Goal: Information Seeking & Learning: Find specific fact

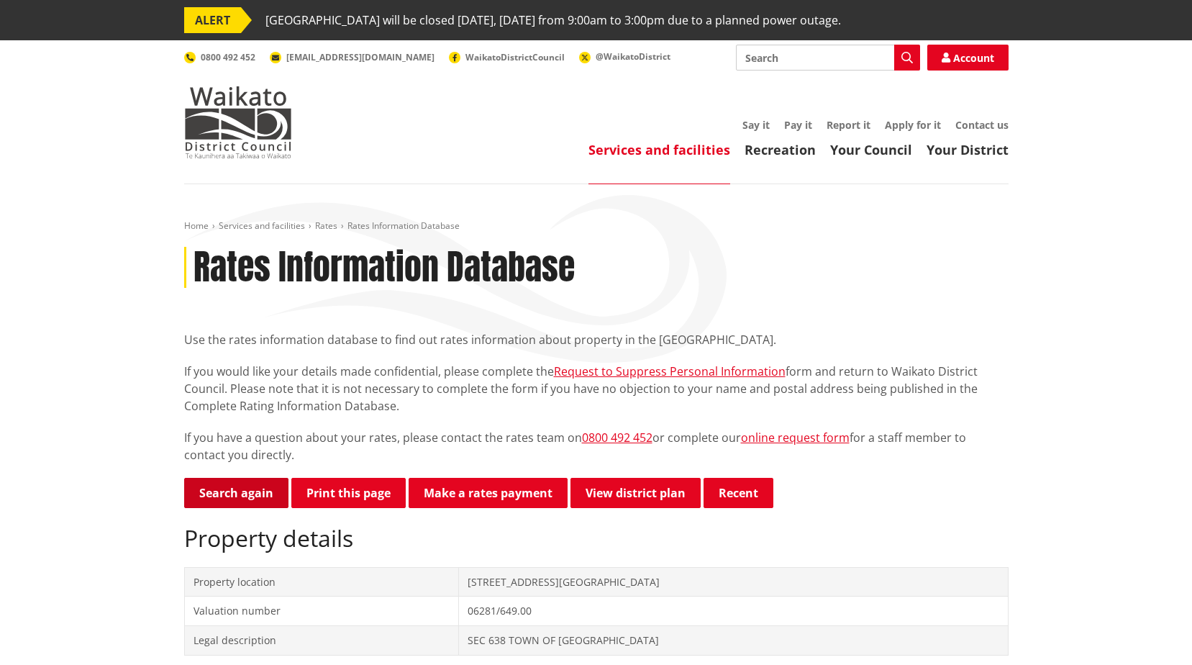
click at [251, 494] on link "Search again" at bounding box center [236, 493] width 104 height 30
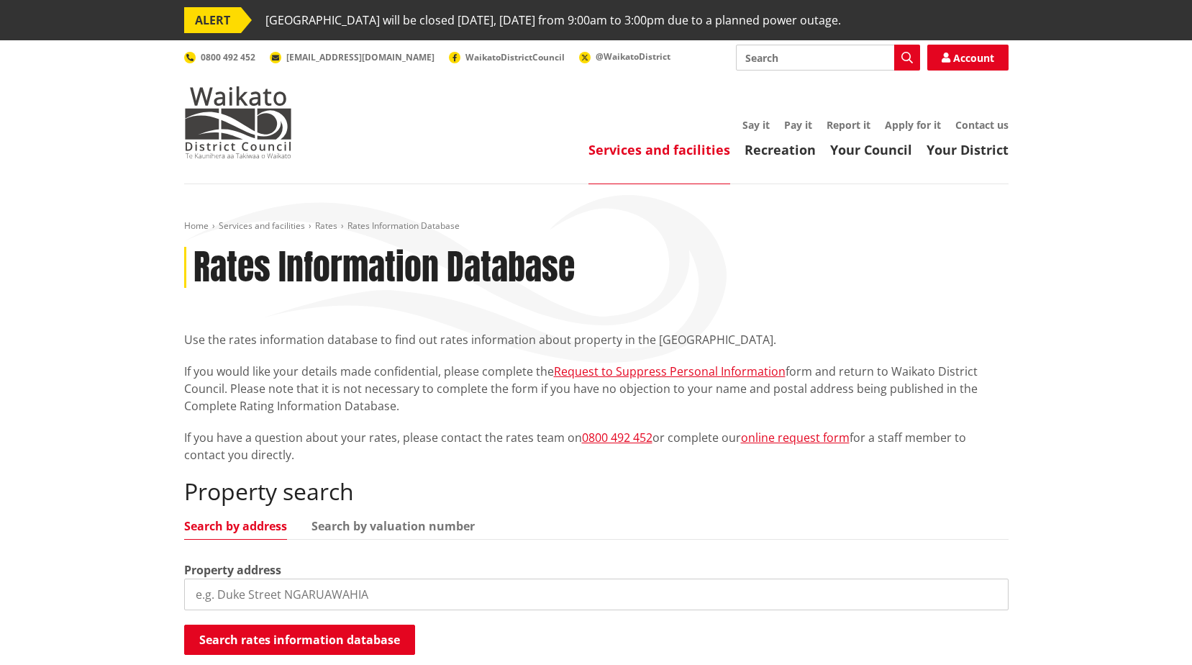
click at [384, 597] on input "search" at bounding box center [596, 595] width 825 height 32
type input "1a queen st"
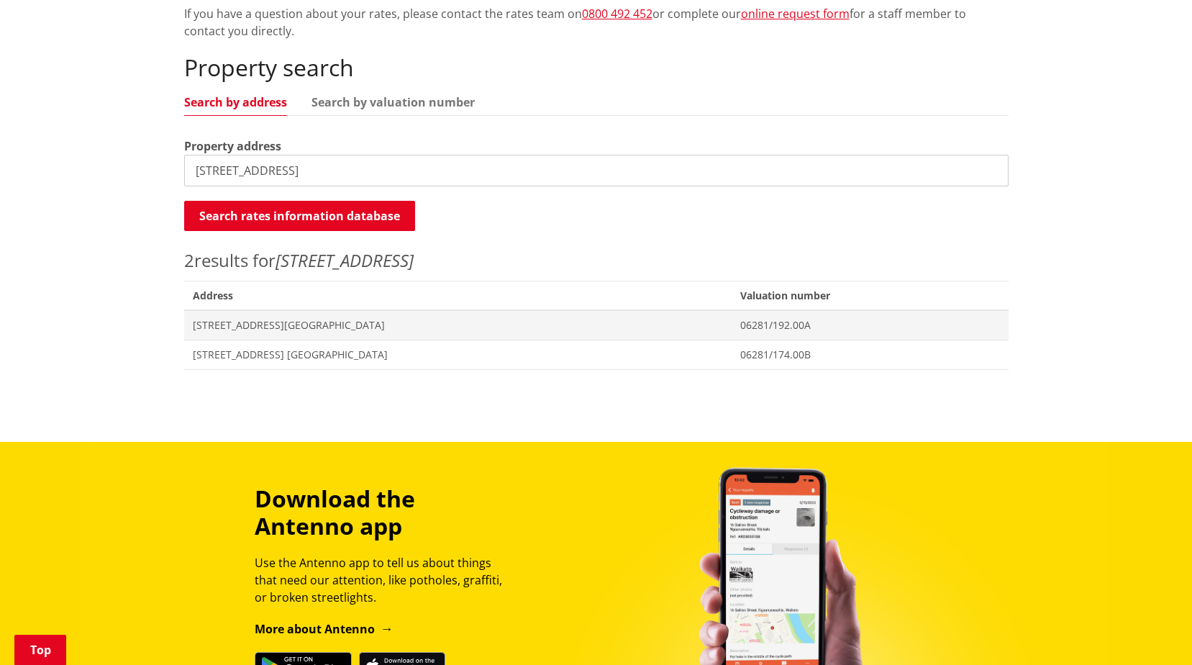
scroll to position [432, 0]
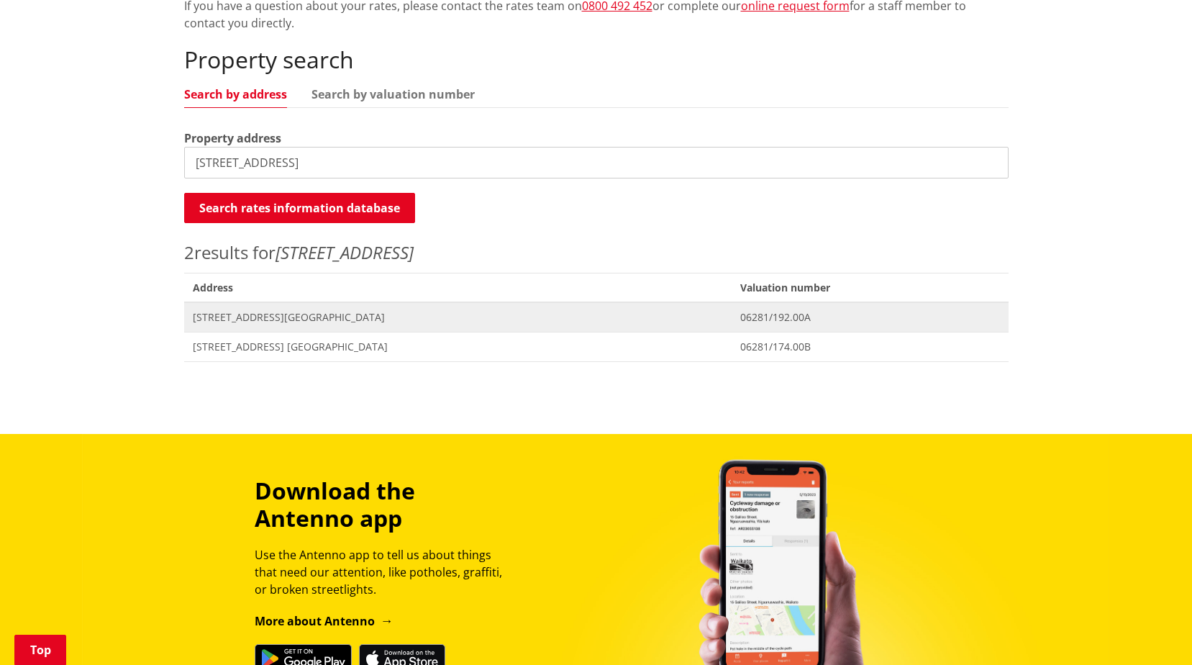
click at [376, 317] on span "1A Queen Street NGARUAWAHIA" at bounding box center [458, 317] width 530 height 14
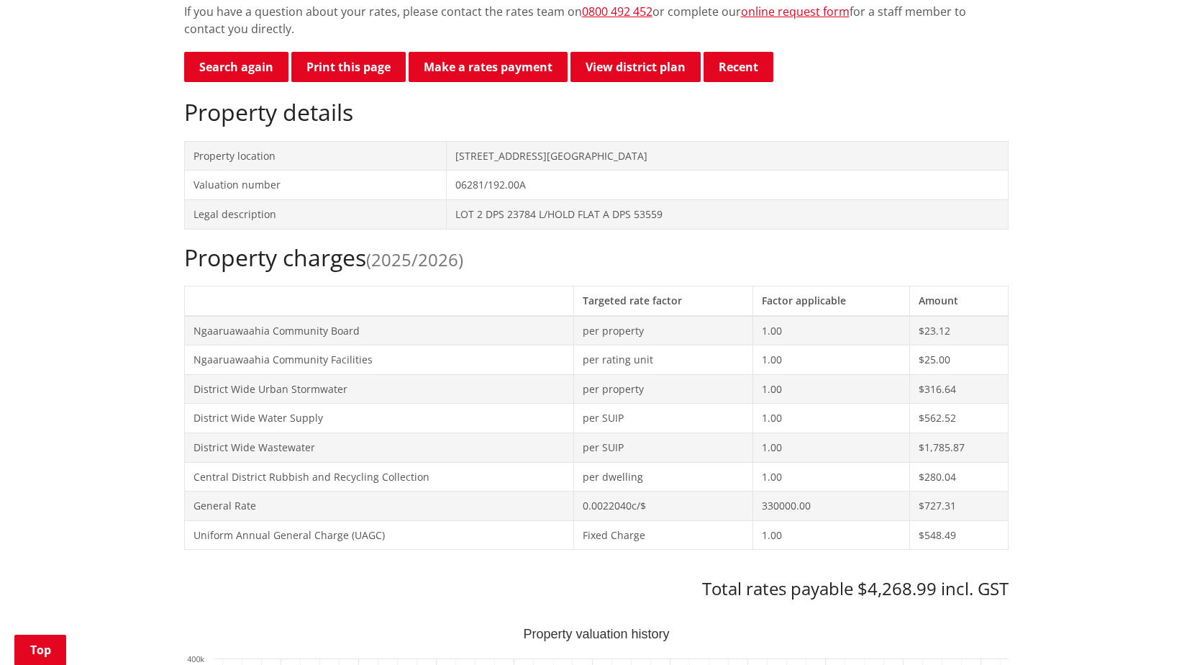
scroll to position [288, 0]
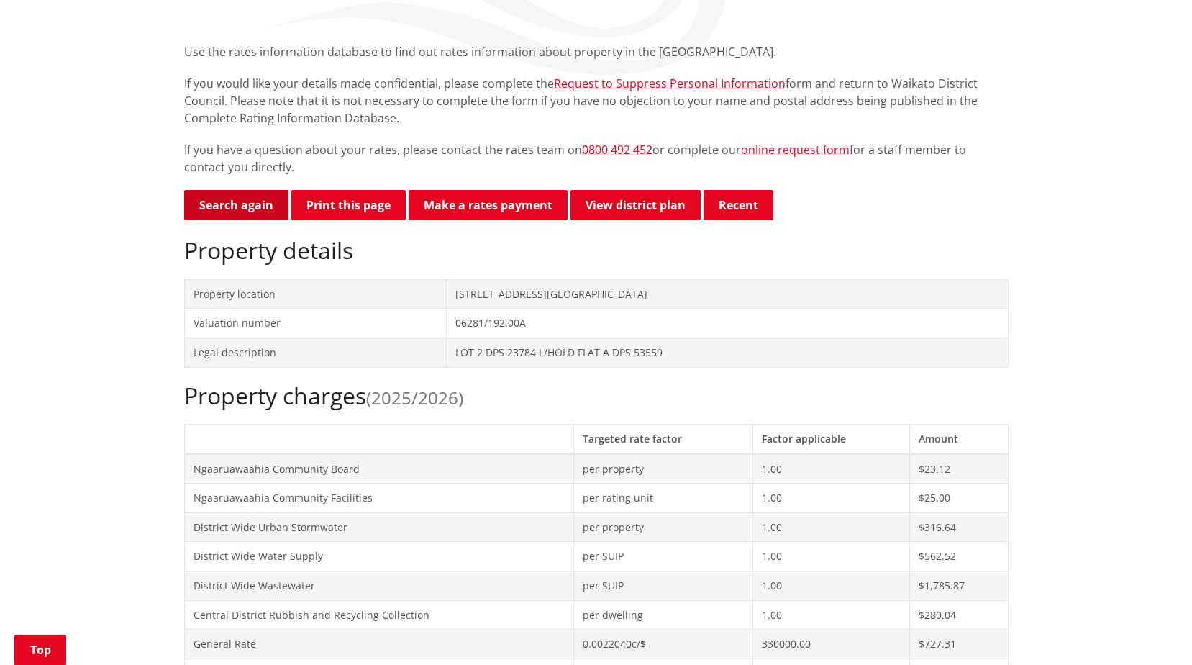
click at [245, 210] on link "Search again" at bounding box center [236, 205] width 104 height 30
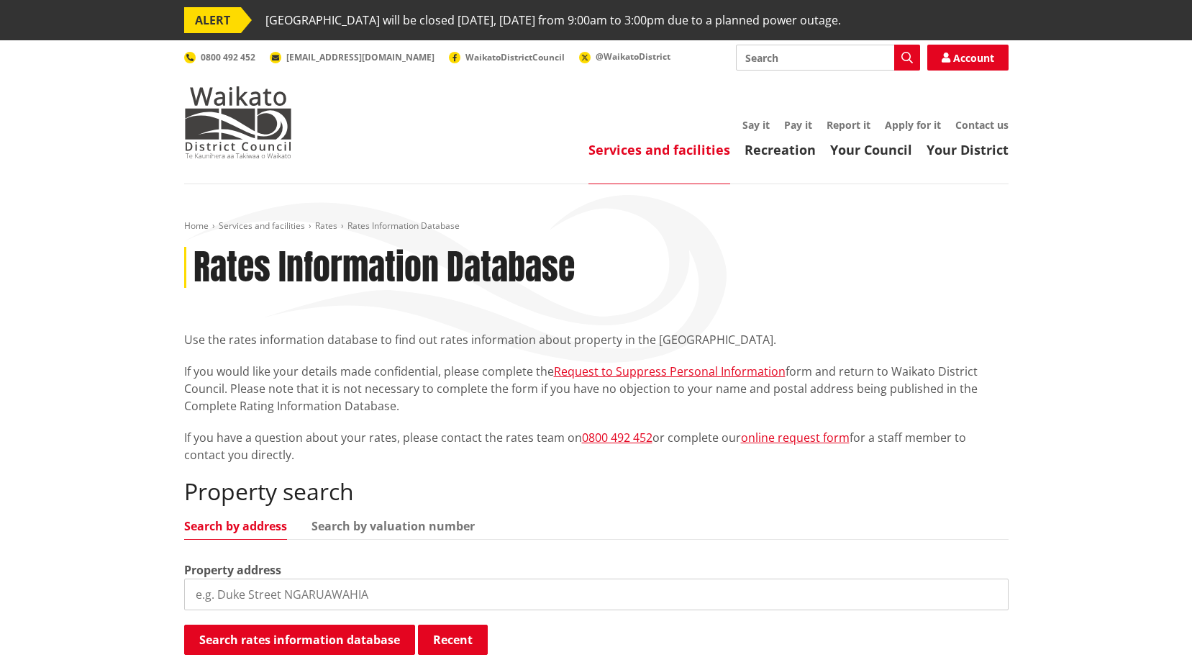
click at [291, 592] on input "search" at bounding box center [596, 595] width 825 height 32
type input "8a george clay"
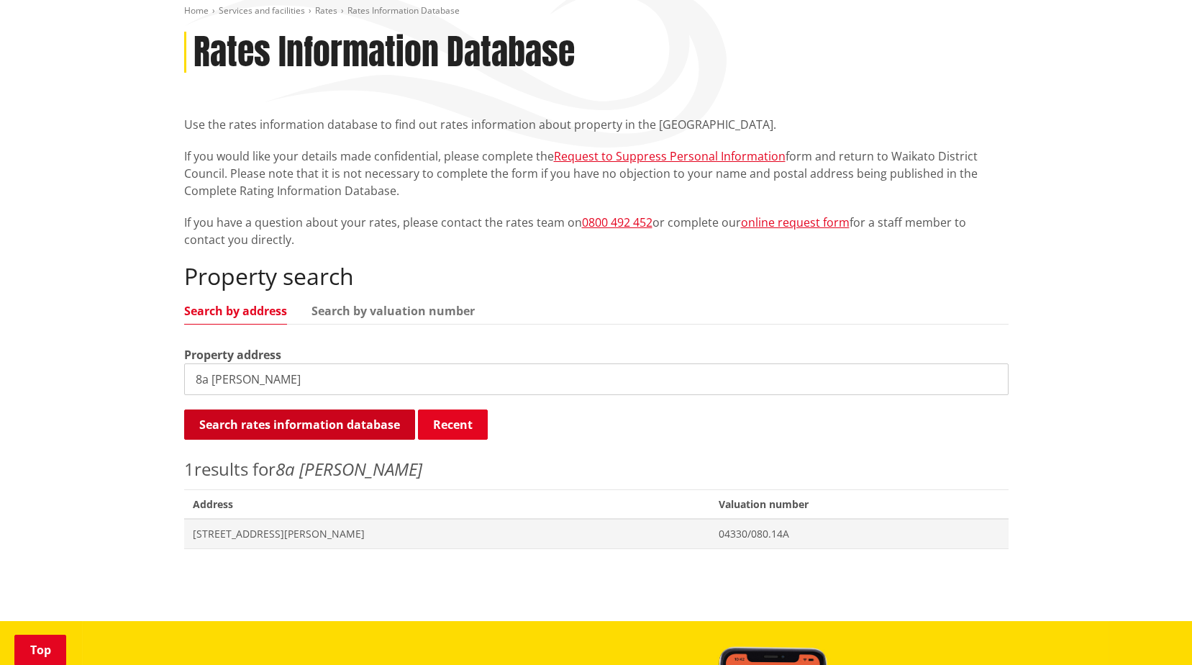
scroll to position [216, 0]
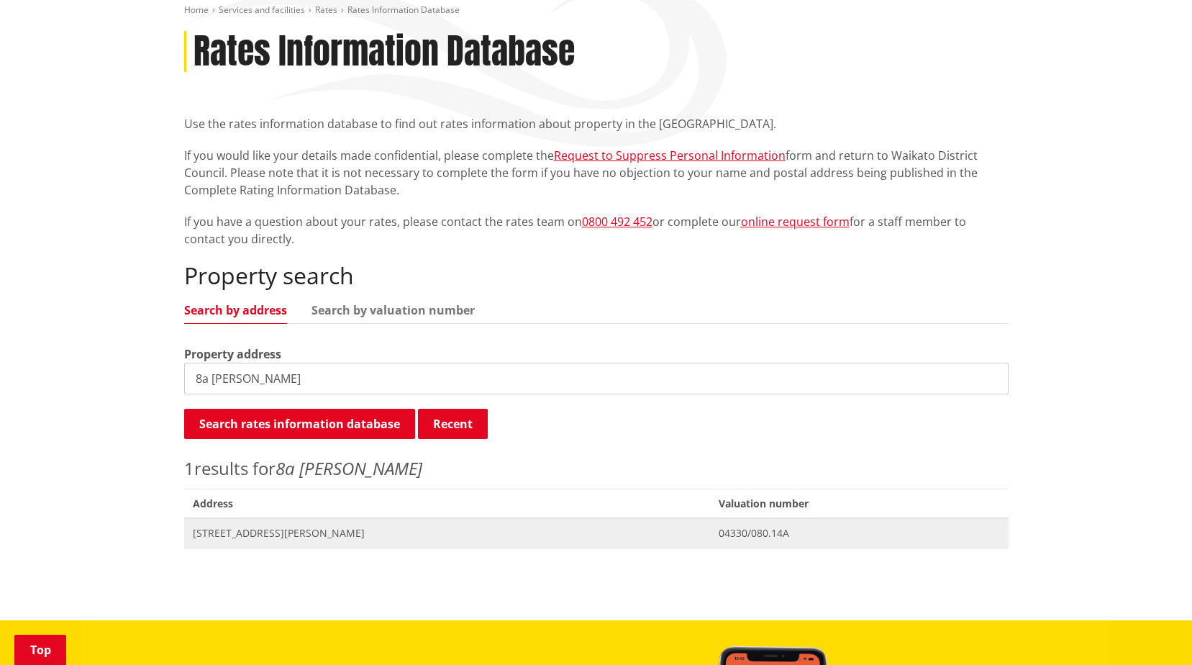
click at [336, 529] on span "8A George Clay Place HUNTLY" at bounding box center [447, 533] width 509 height 14
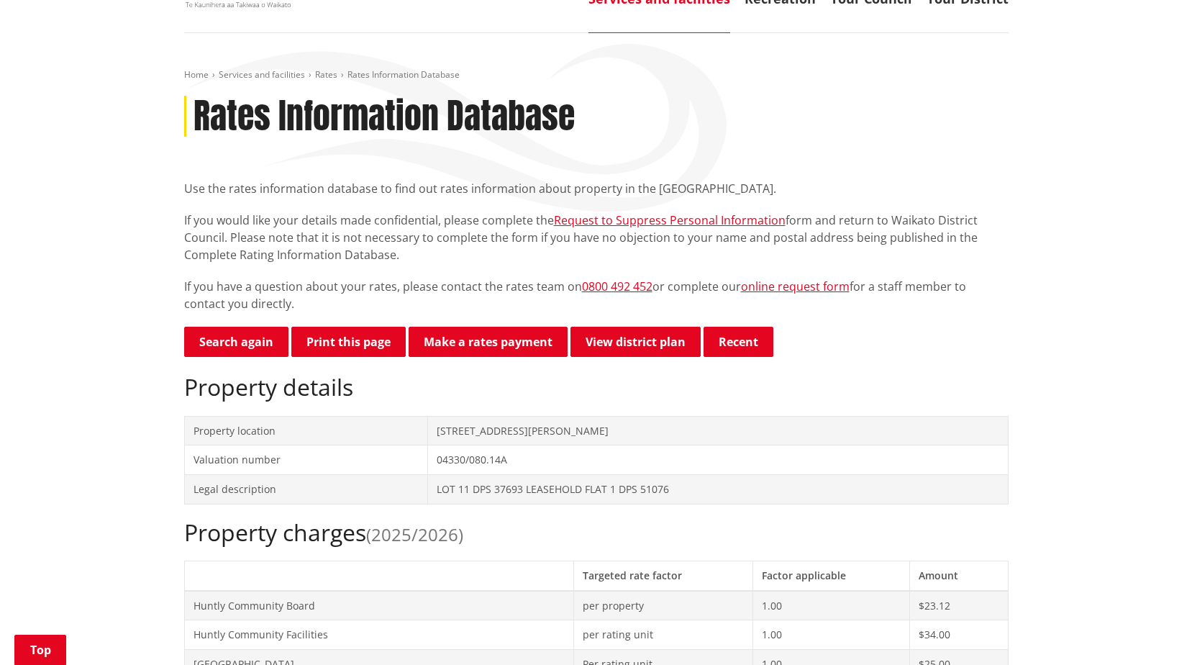
scroll to position [144, 0]
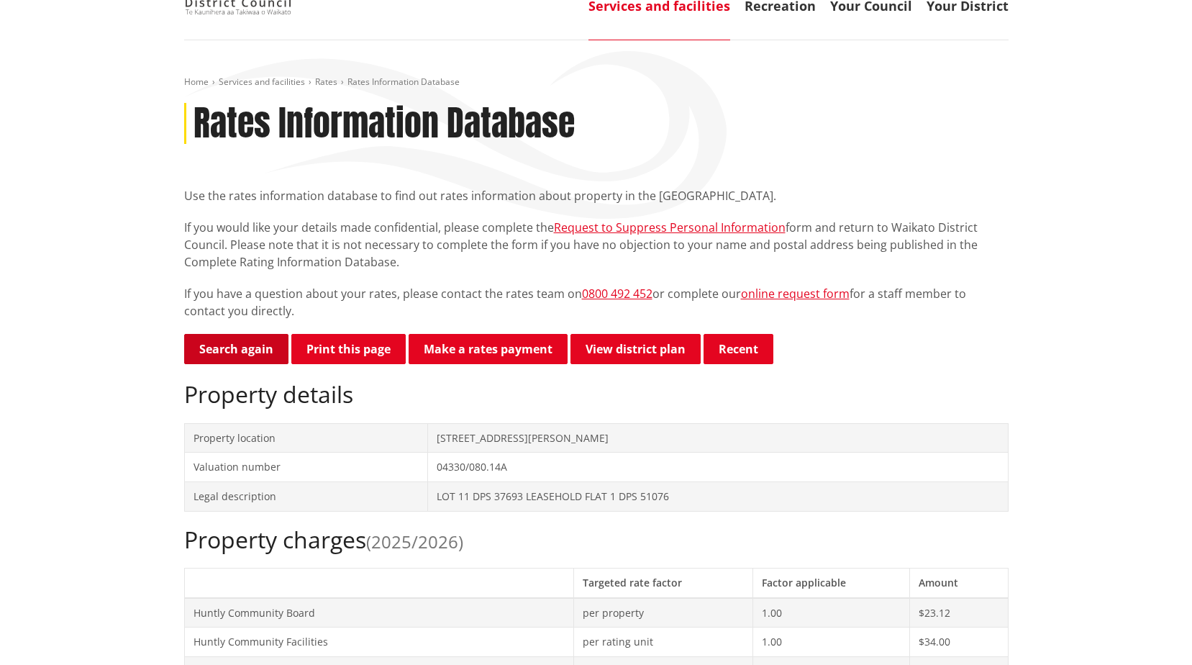
click at [227, 342] on link "Search again" at bounding box center [236, 349] width 104 height 30
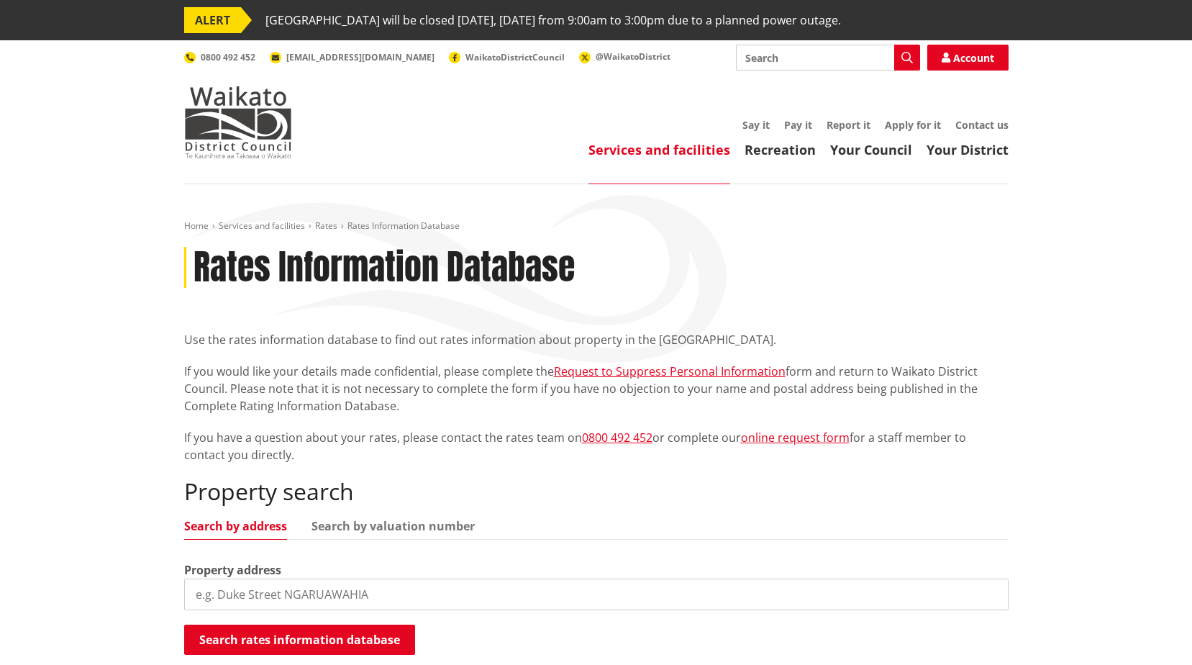
click at [499, 589] on input "search" at bounding box center [596, 595] width 825 height 32
click at [432, 597] on input "search" at bounding box center [596, 595] width 825 height 32
type input "7 glen road"
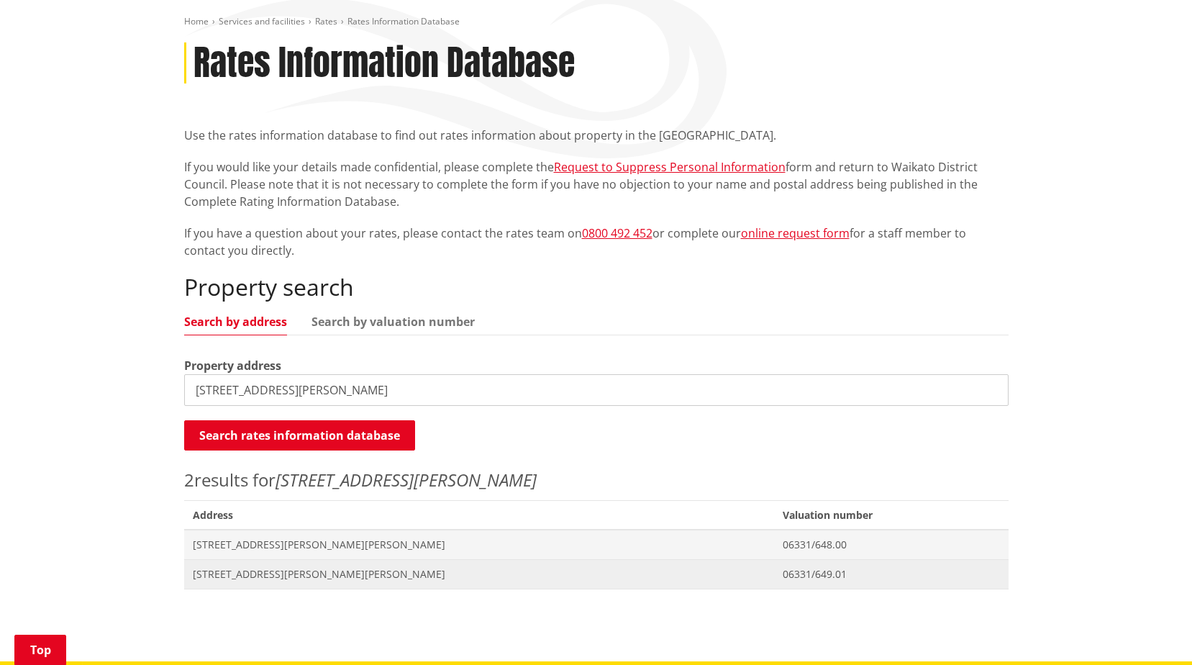
scroll to position [216, 0]
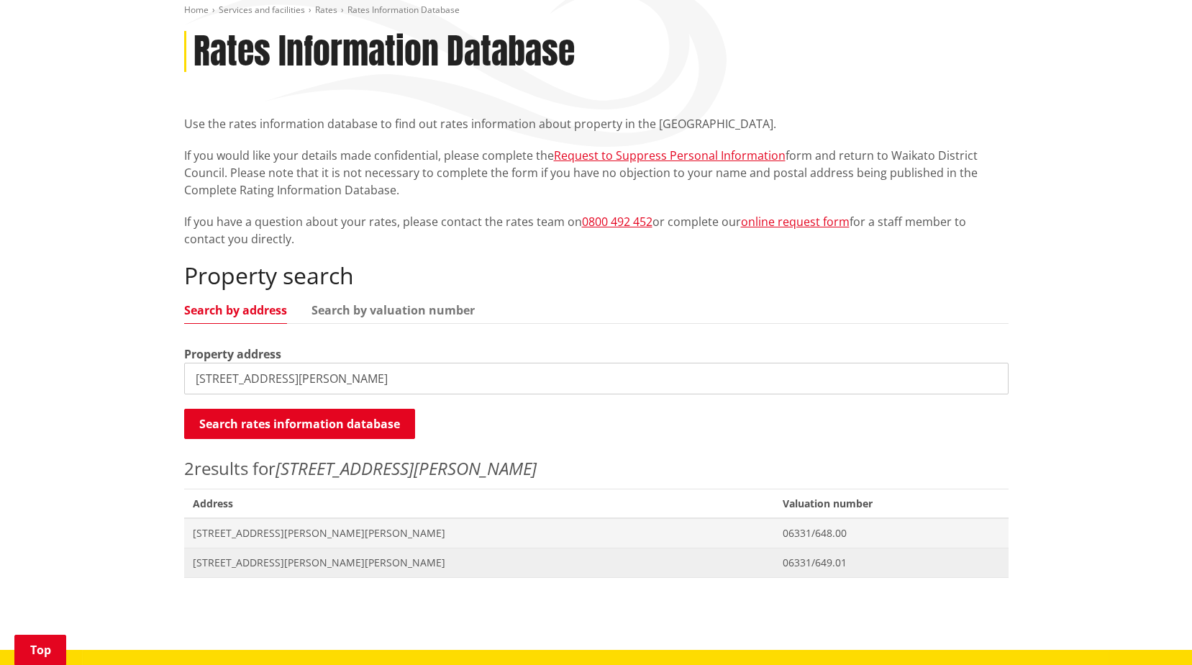
click at [359, 568] on span "[STREET_ADDRESS][PERSON_NAME][PERSON_NAME]" at bounding box center [479, 563] width 573 height 14
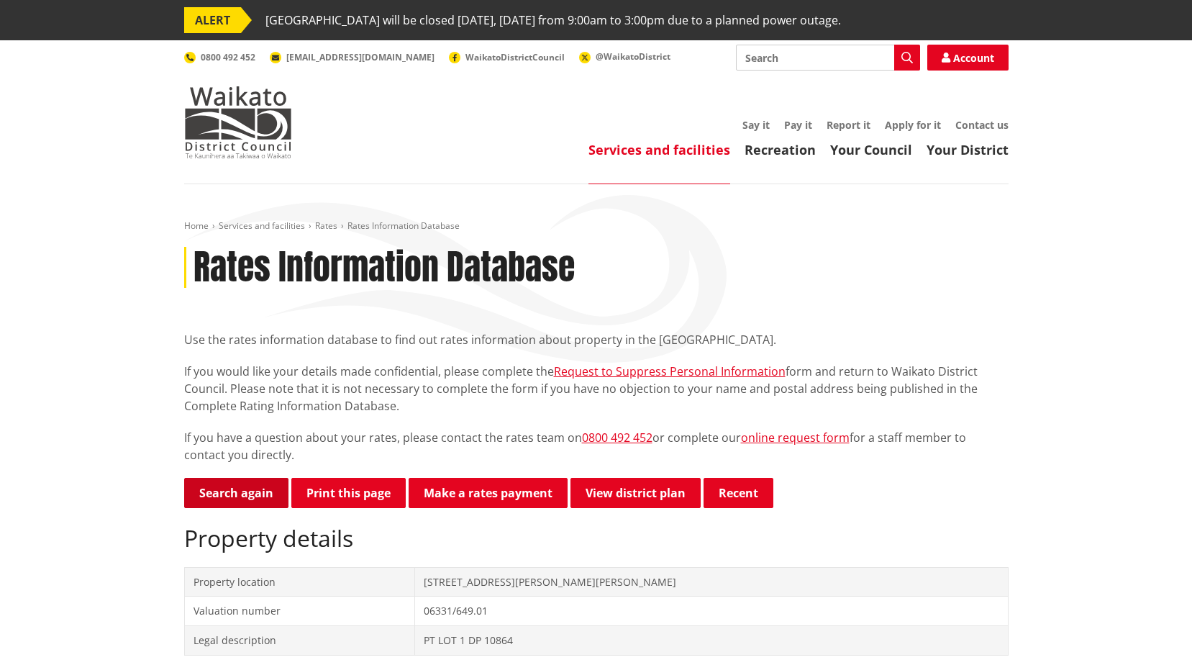
click at [235, 481] on link "Search again" at bounding box center [236, 493] width 104 height 30
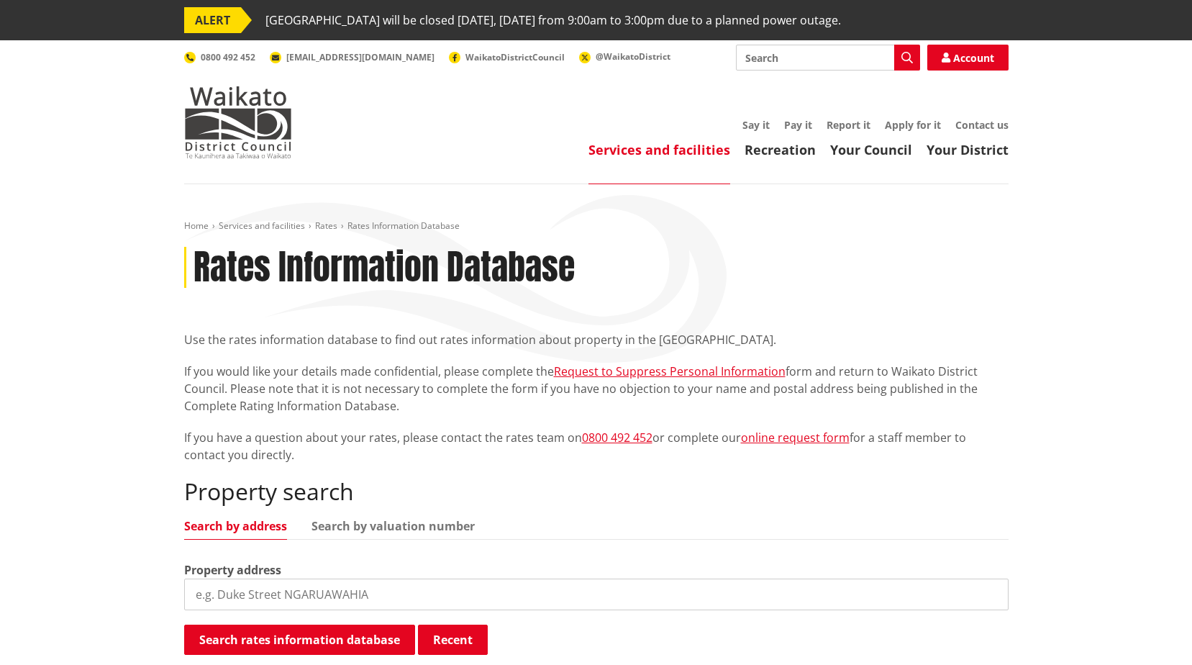
click at [487, 597] on input "search" at bounding box center [596, 595] width 825 height 32
click at [235, 599] on input "29 te wgeoro" at bounding box center [596, 595] width 825 height 32
type input "29 te wheoro"
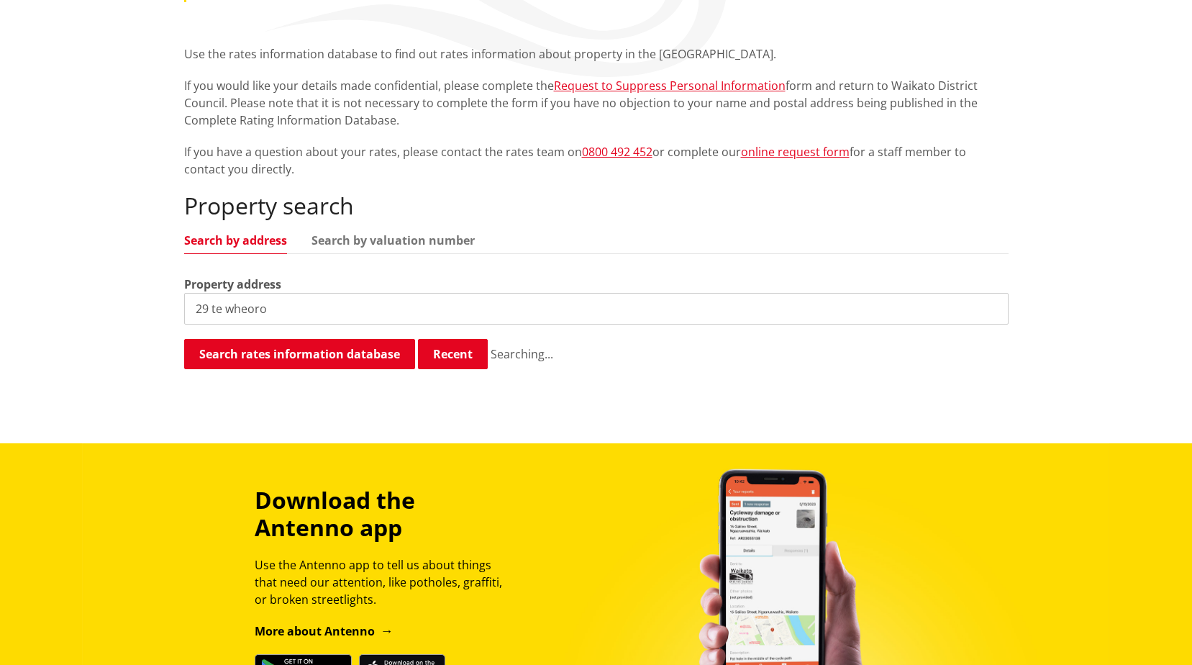
scroll to position [288, 0]
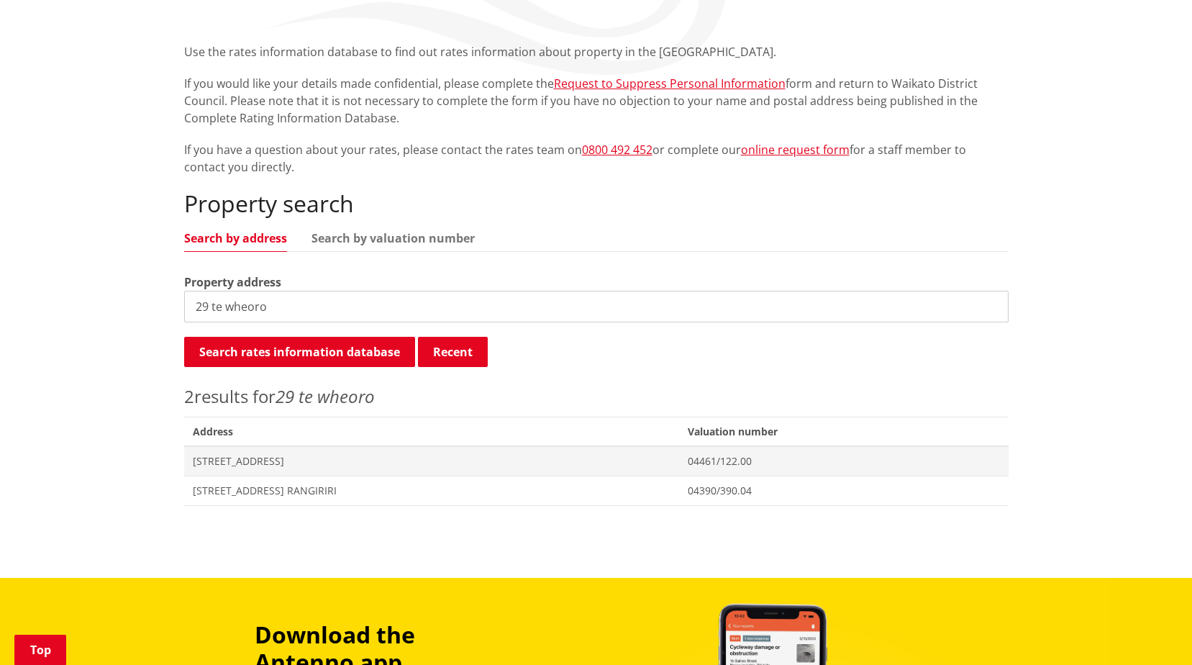
drag, startPoint x: 325, startPoint y: 296, endPoint x: 174, endPoint y: 304, distance: 150.6
click at [174, 304] on div "Home Services and facilities Rates Rates Information Database Rates Information…" at bounding box center [596, 226] width 846 height 588
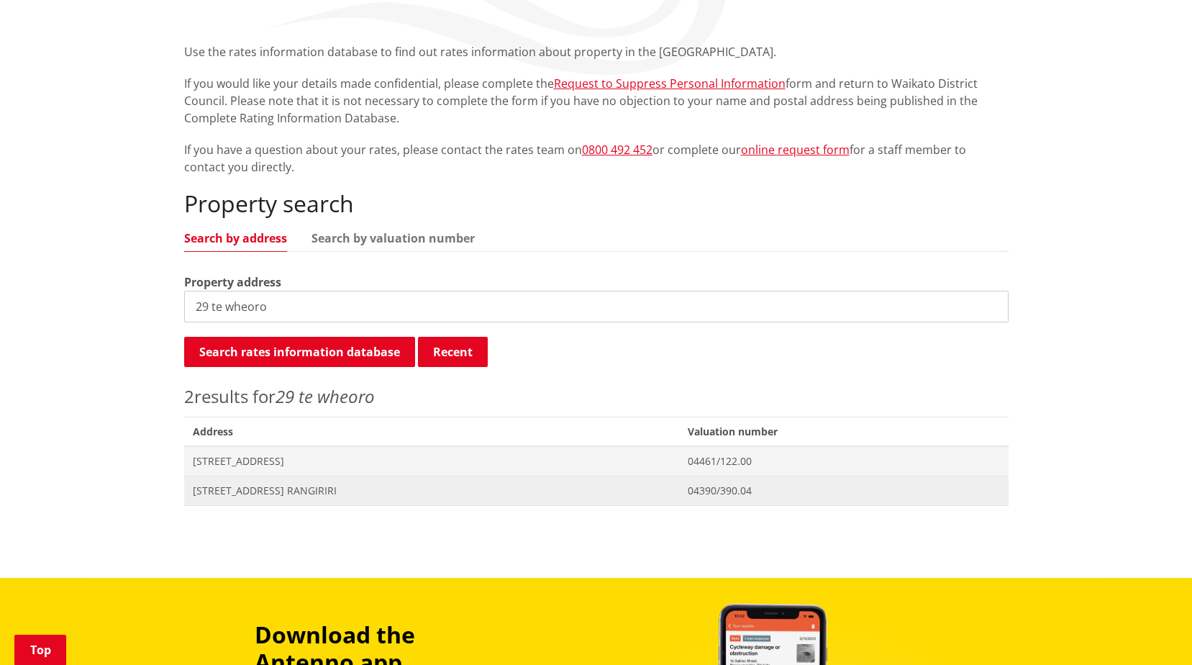
click at [332, 502] on span "Address 29 Te Wheoro Road RANGIRIRI" at bounding box center [431, 491] width 495 height 30
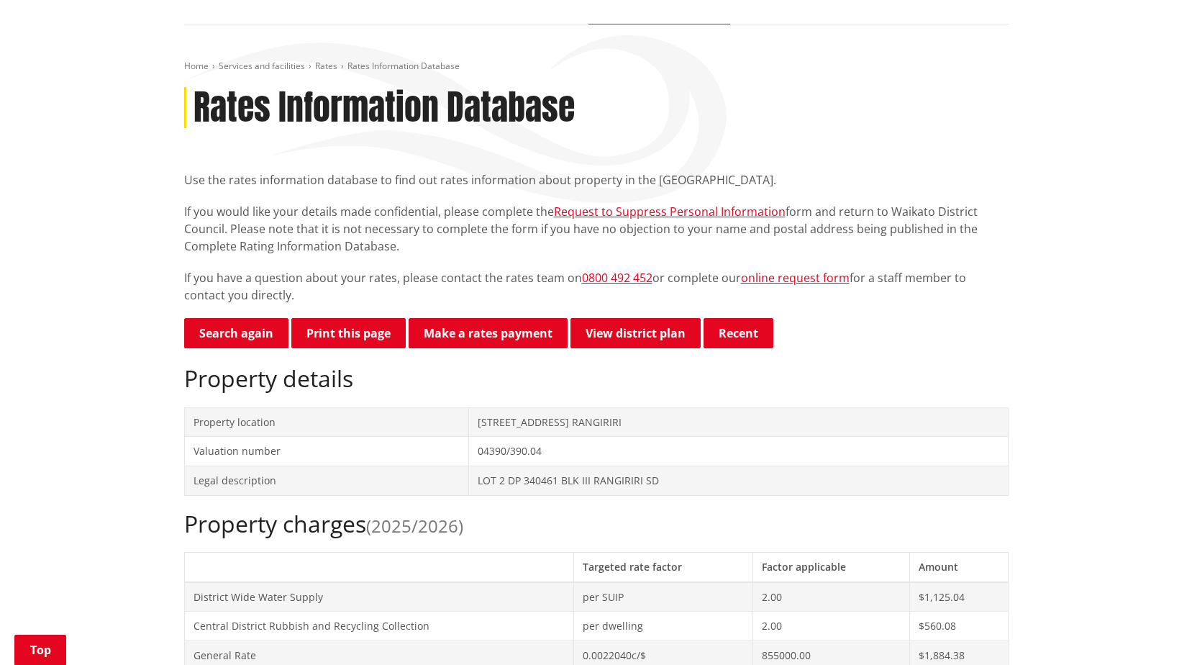
scroll to position [432, 0]
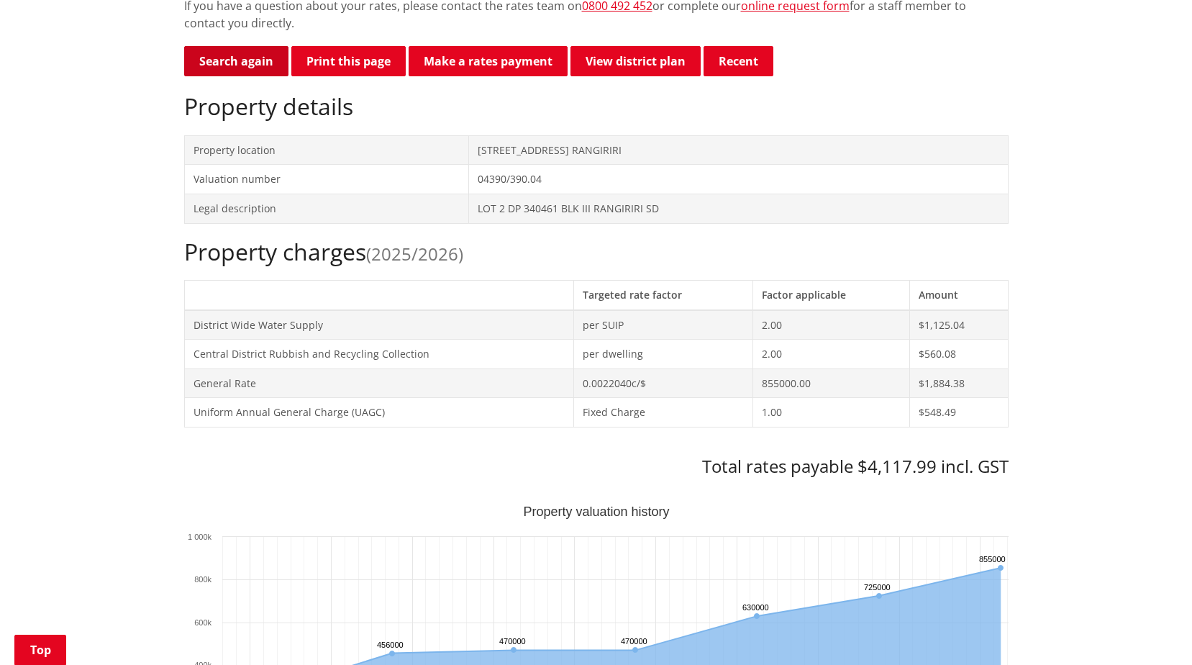
click at [251, 61] on link "Search again" at bounding box center [236, 61] width 104 height 30
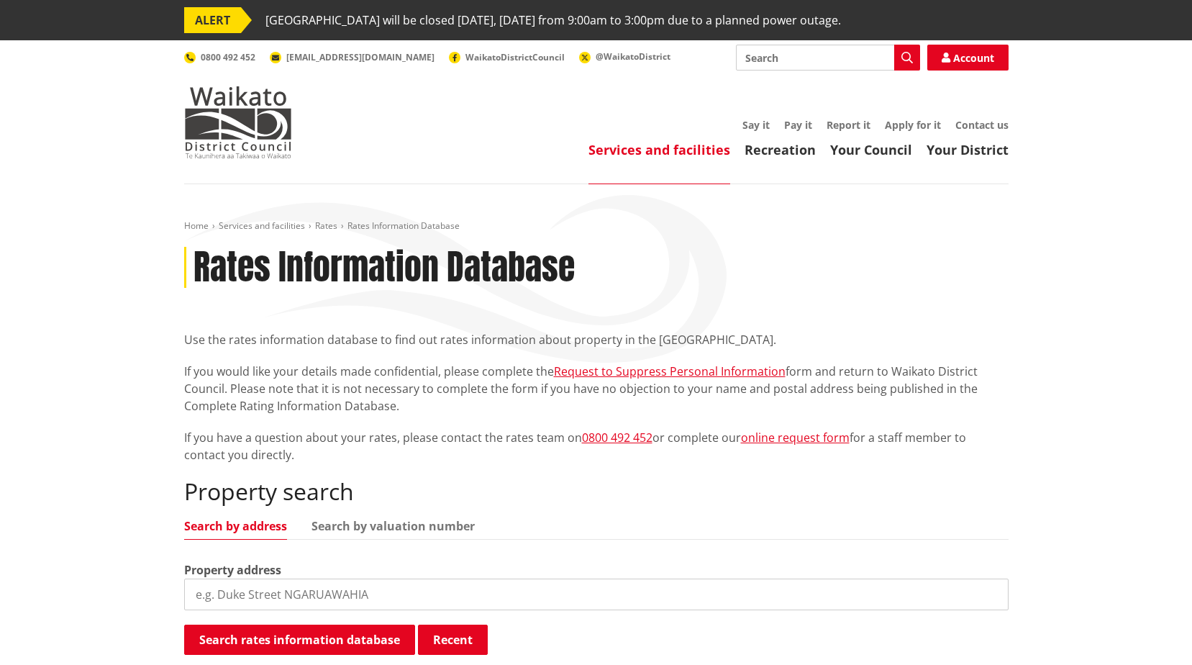
click at [352, 600] on input "search" at bounding box center [596, 595] width 825 height 32
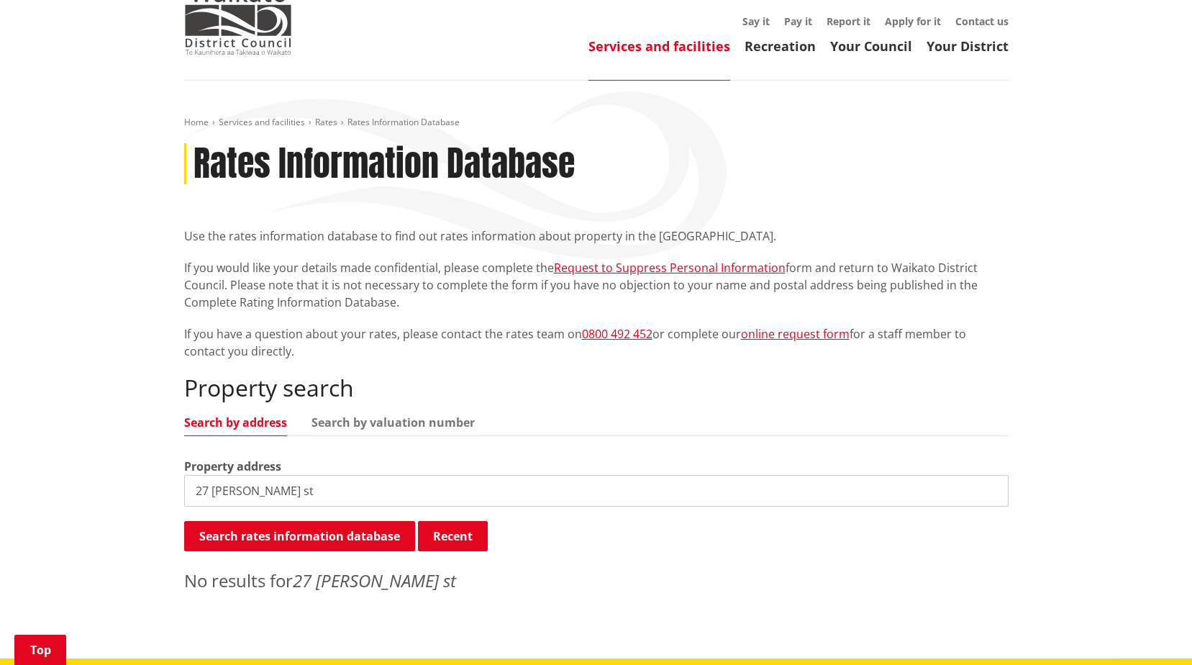
scroll to position [360, 0]
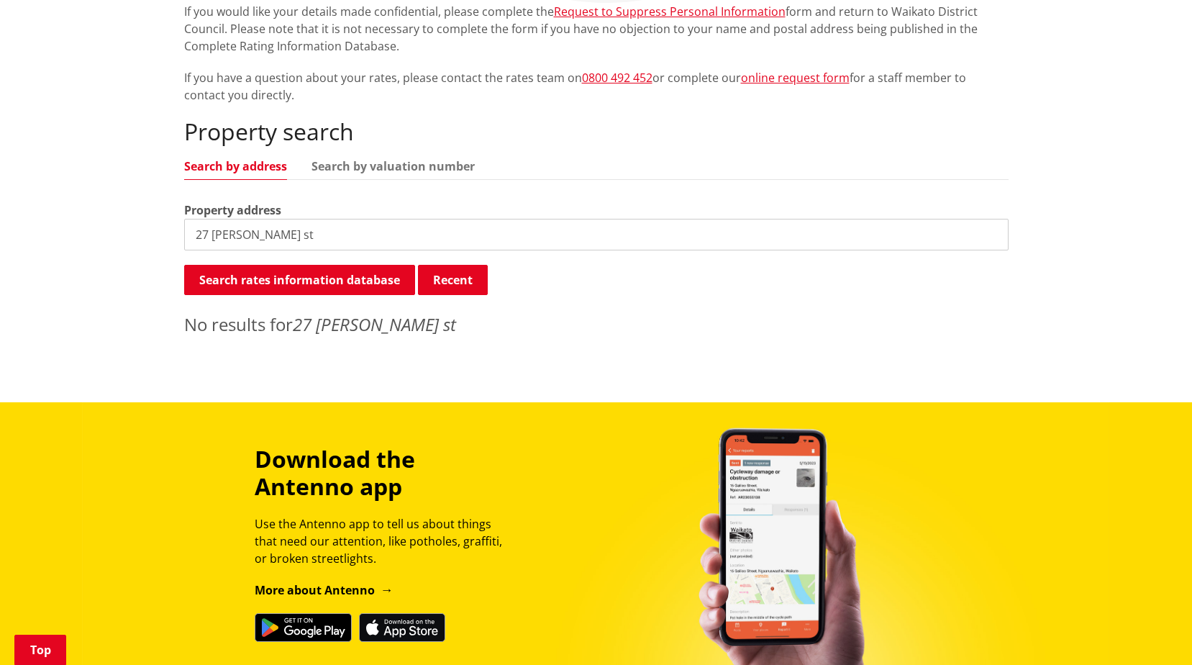
click at [291, 240] on input "27 struve st" at bounding box center [596, 235] width 825 height 32
drag, startPoint x: 325, startPoint y: 247, endPoint x: 113, endPoint y: 237, distance: 211.8
click at [113, 237] on div "Home Services and facilities Rates Rates Information Database Rates Information…" at bounding box center [596, 113] width 1192 height 578
type input "struve"
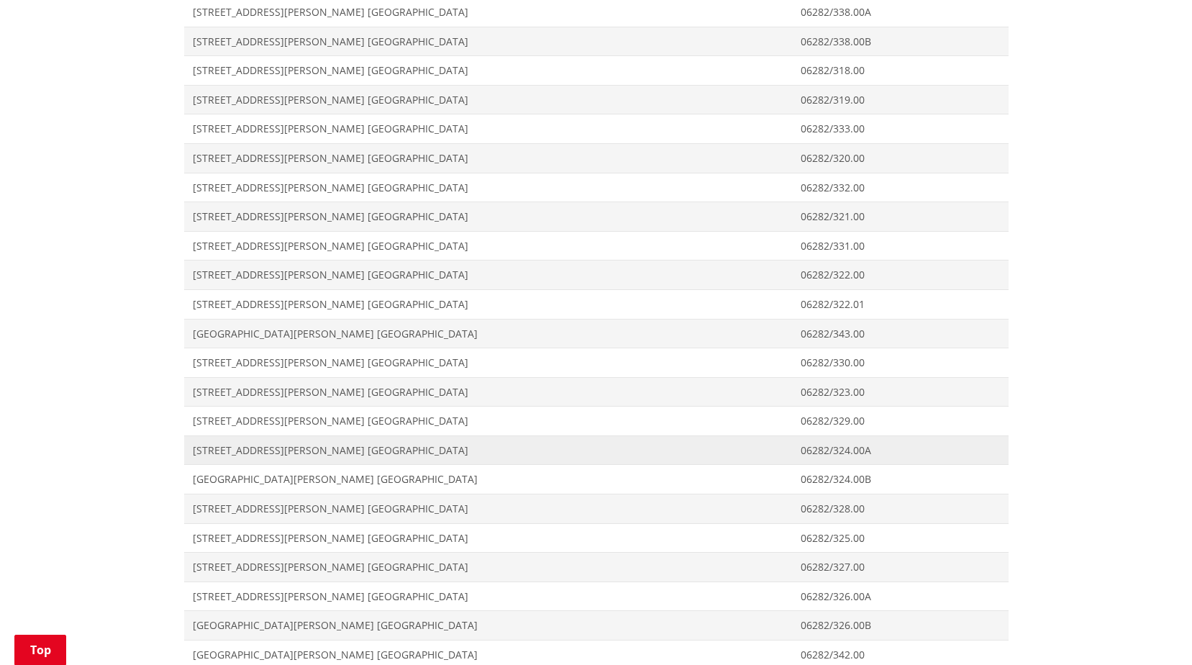
scroll to position [792, 0]
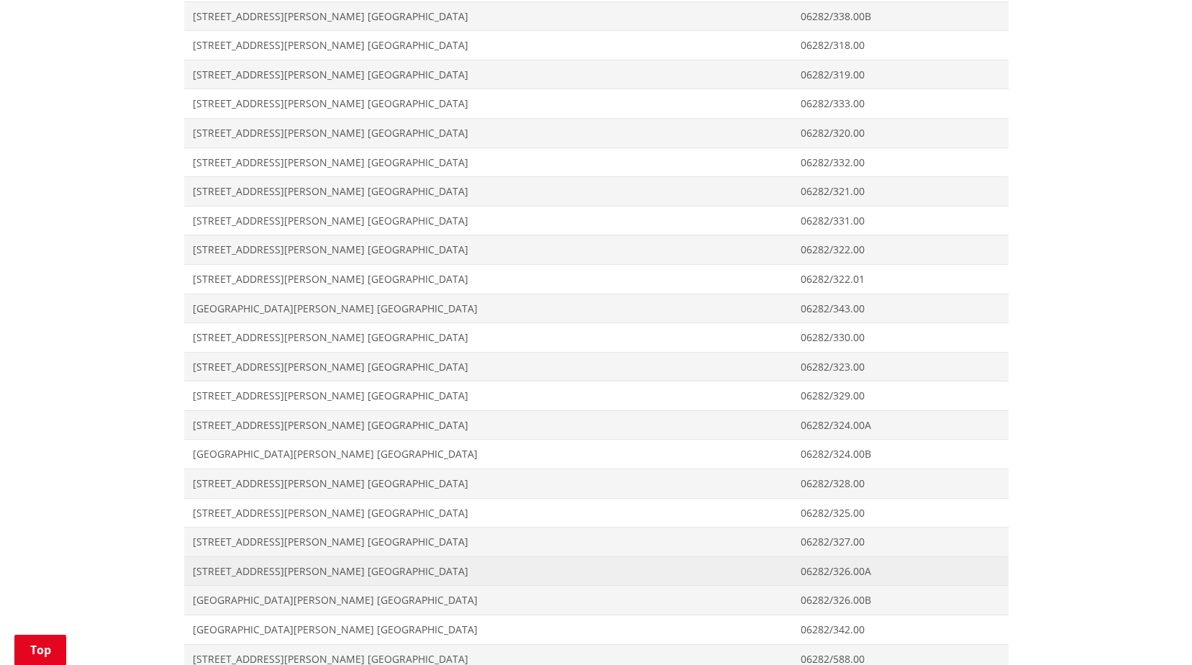
click at [263, 570] on span "[STREET_ADDRESS][PERSON_NAME] [GEOGRAPHIC_DATA]" at bounding box center [489, 571] width 592 height 14
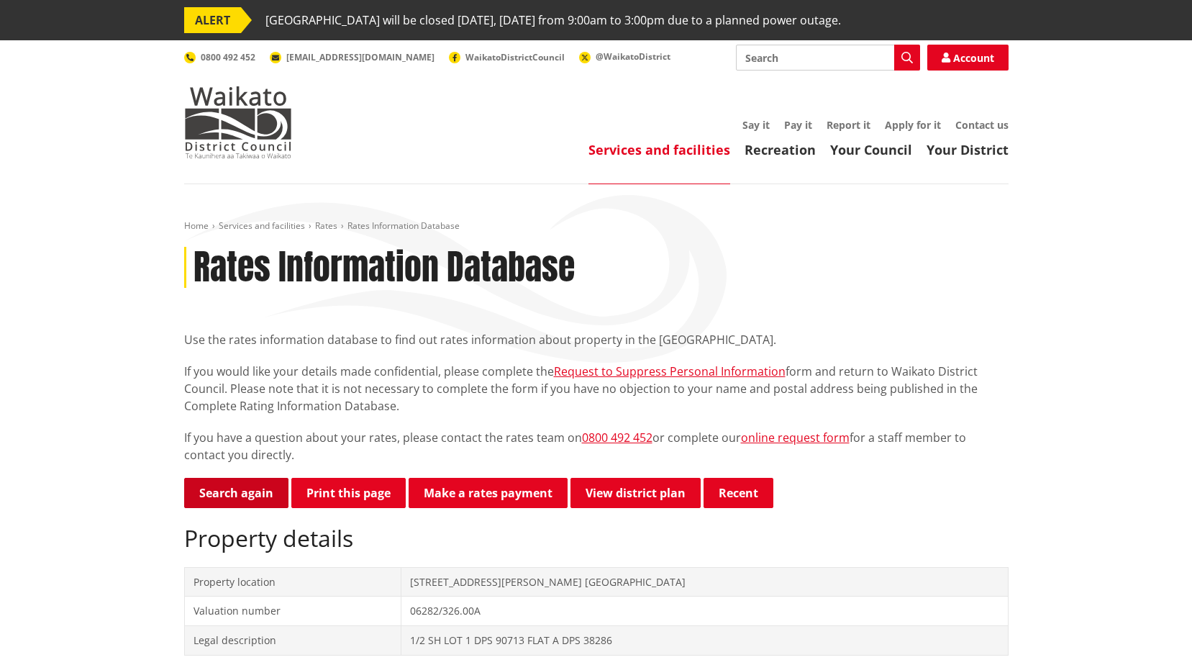
click at [232, 494] on link "Search again" at bounding box center [236, 493] width 104 height 30
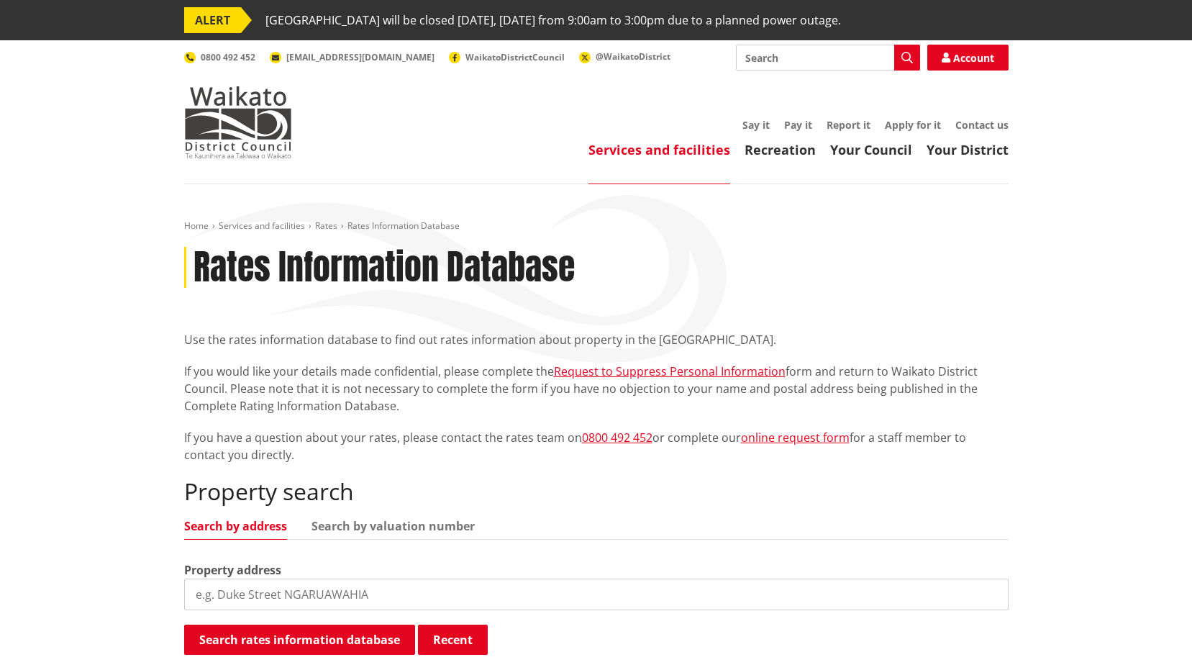
click at [328, 593] on input "search" at bounding box center [596, 595] width 825 height 32
type input "12 old taupiri r"
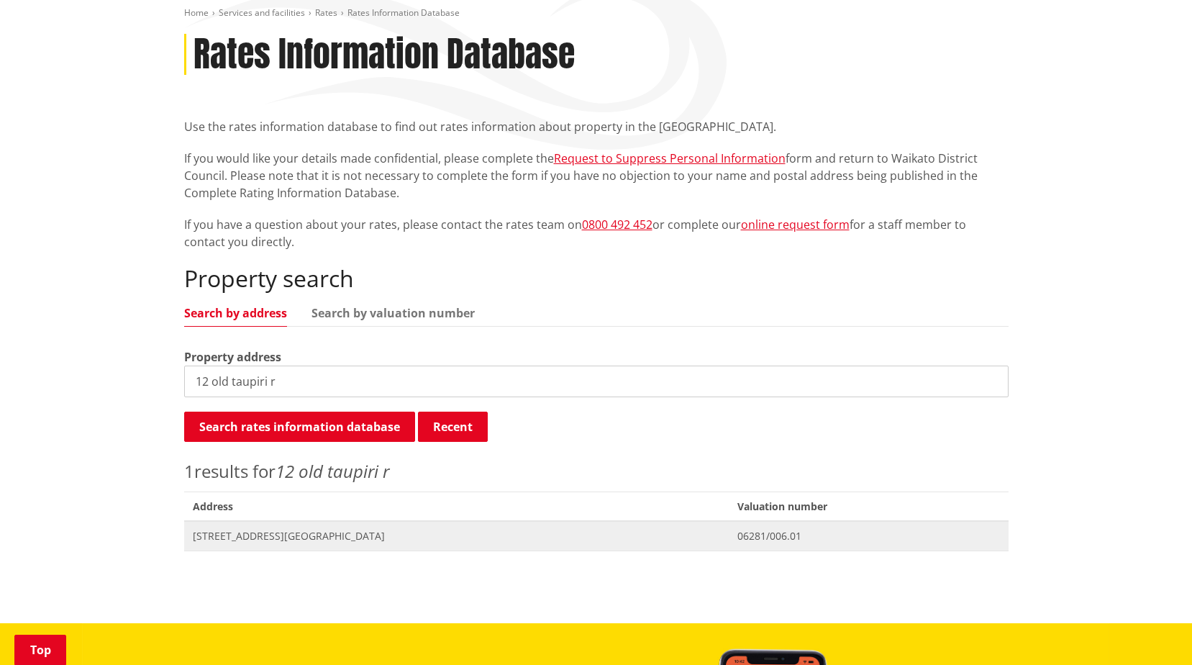
scroll to position [216, 0]
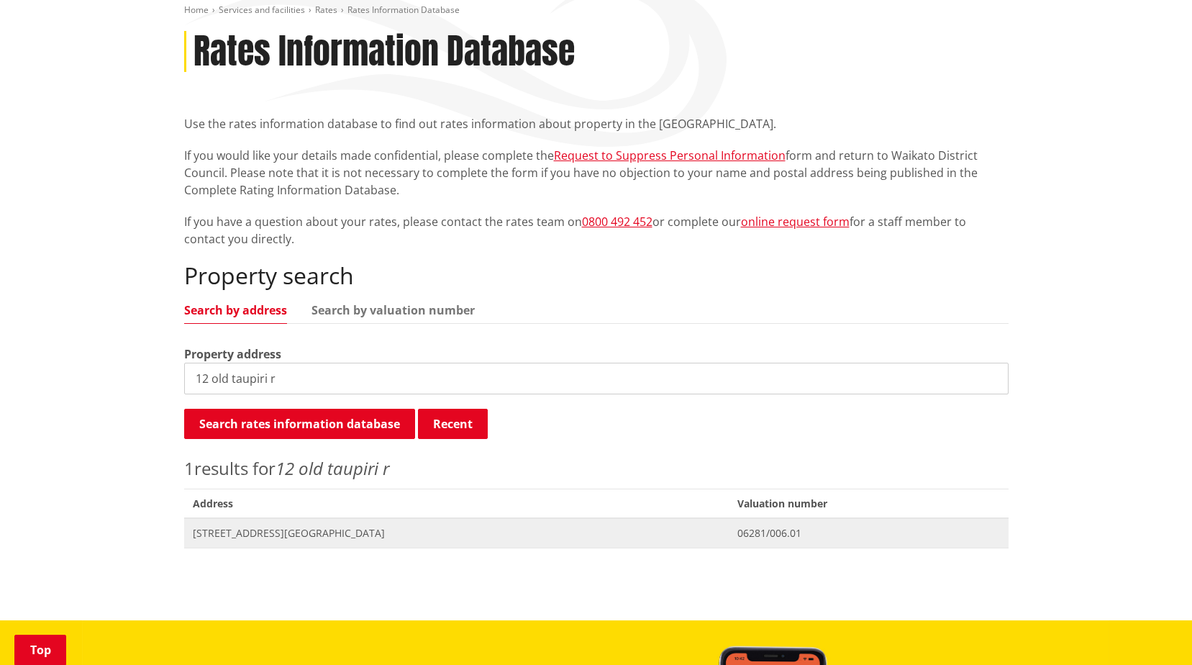
click at [373, 539] on span "[STREET_ADDRESS][GEOGRAPHIC_DATA]" at bounding box center [457, 533] width 528 height 14
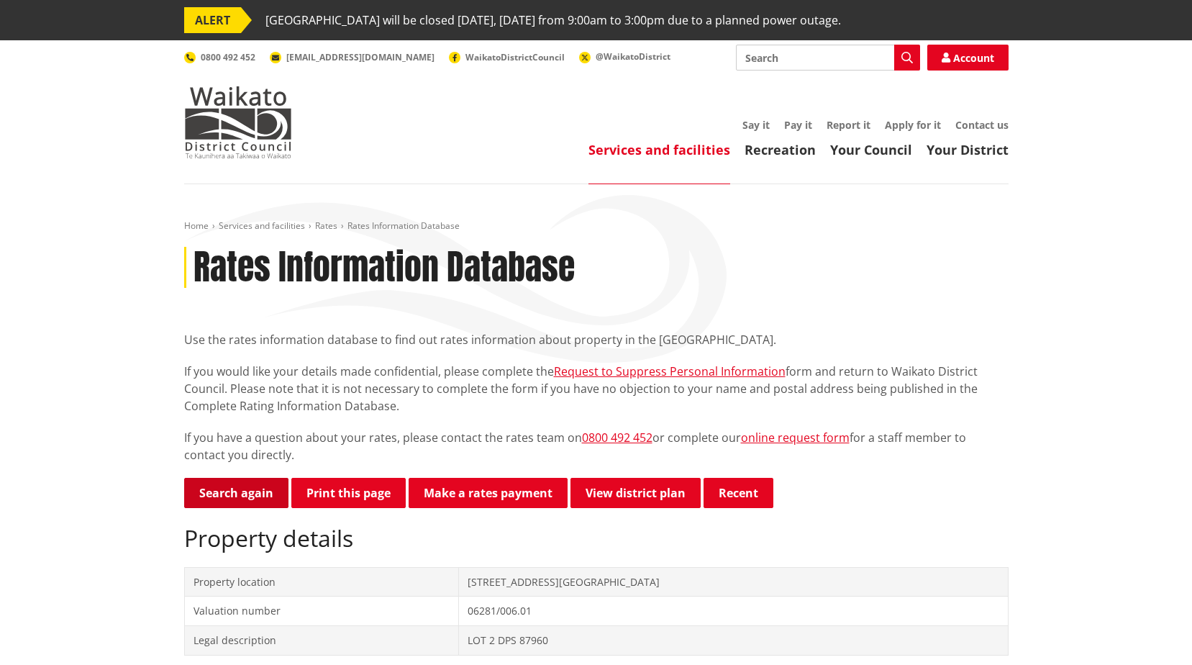
click at [234, 507] on link "Search again" at bounding box center [236, 493] width 104 height 30
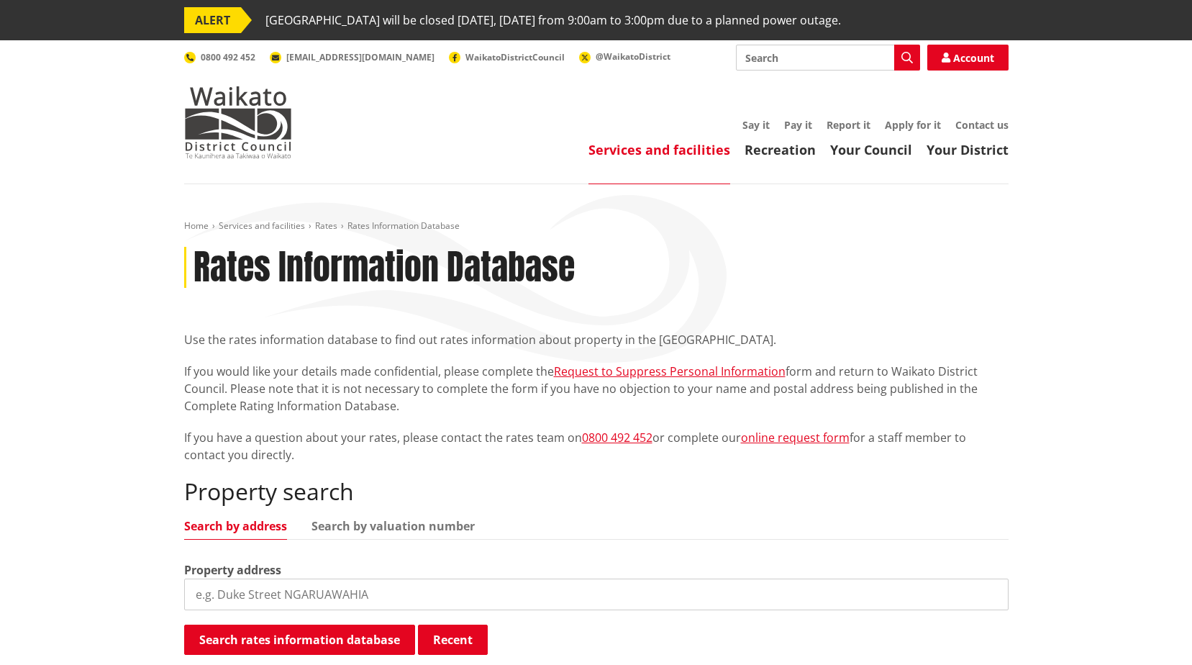
click at [392, 594] on input "search" at bounding box center [596, 595] width 825 height 32
type input "24 kingfisher"
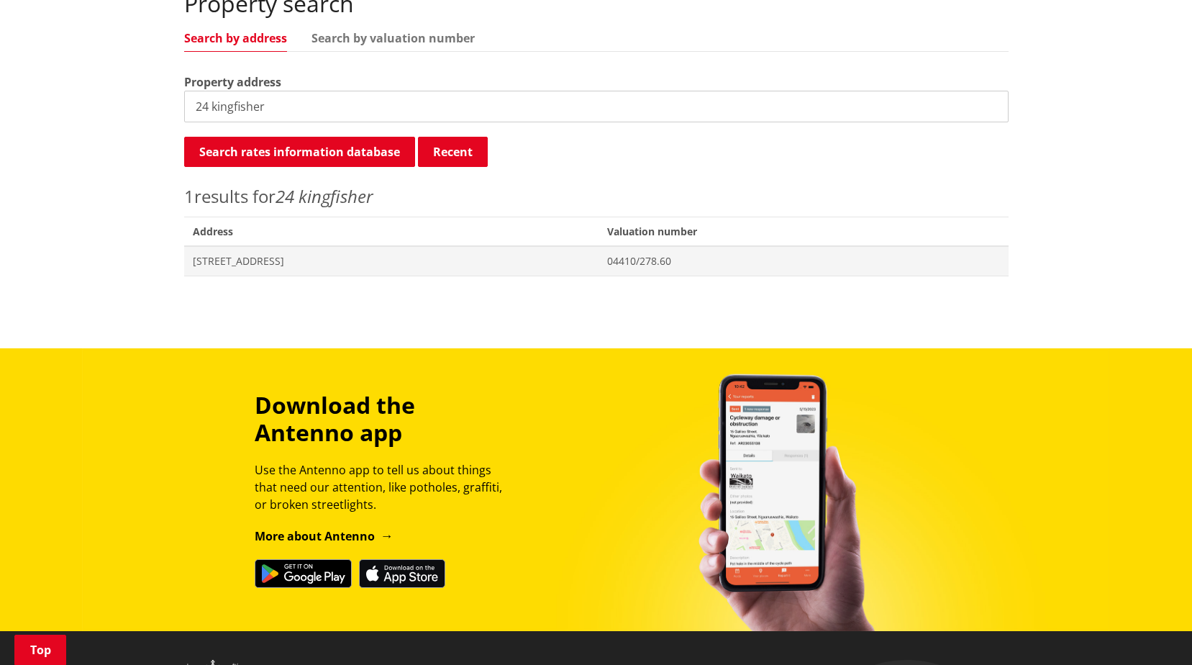
scroll to position [576, 0]
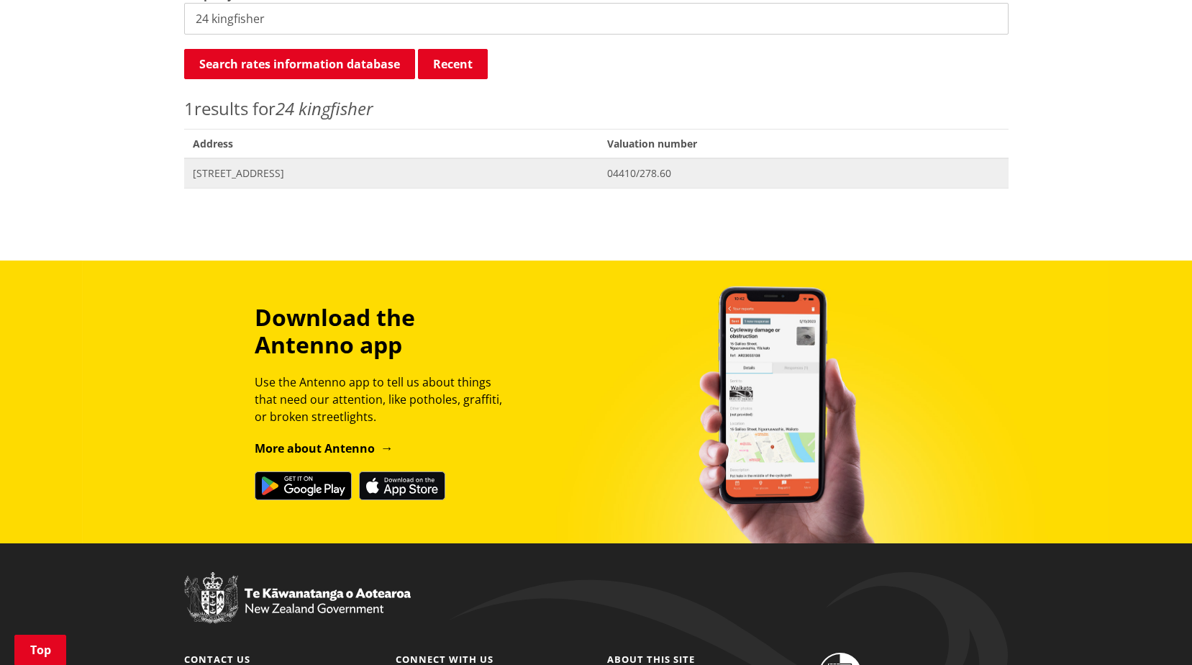
click at [289, 168] on span "[STREET_ADDRESS]" at bounding box center [392, 173] width 398 height 14
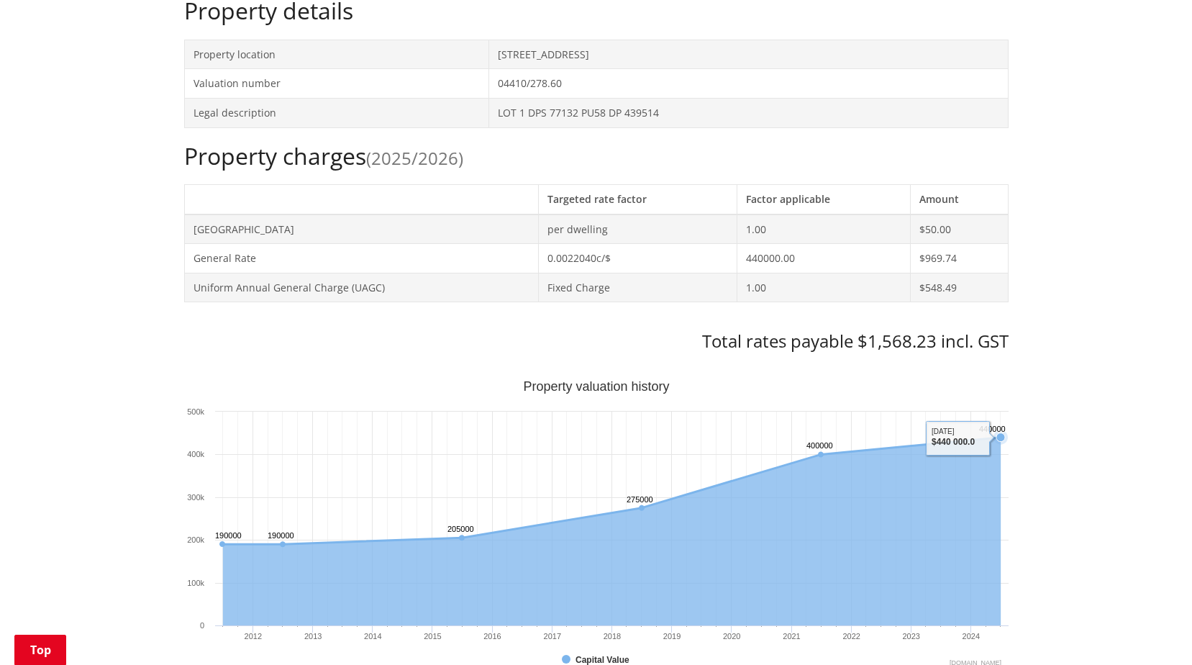
scroll to position [432, 0]
